Goal: Check status: Check status

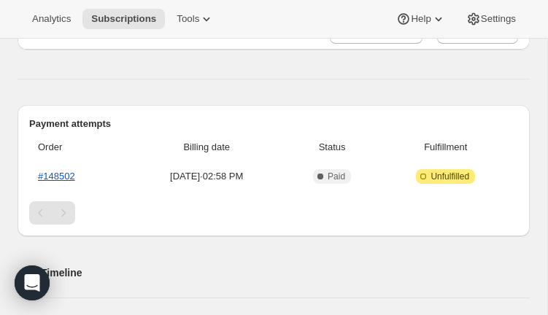
scroll to position [459, 0]
click at [52, 170] on link "#148502" at bounding box center [56, 175] width 37 height 11
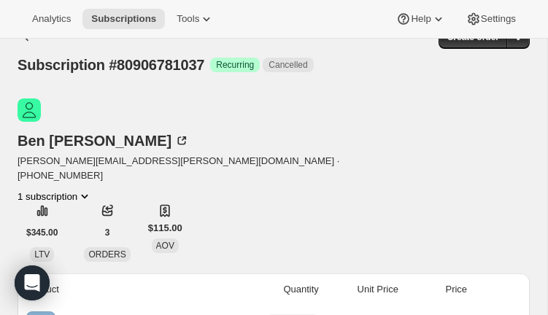
scroll to position [3, 0]
